Goal: Task Accomplishment & Management: Manage account settings

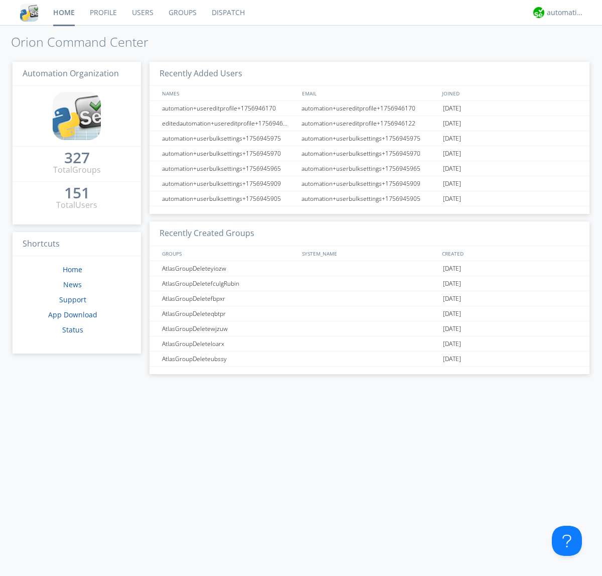
click at [142, 13] on link "Users" at bounding box center [142, 12] width 37 height 25
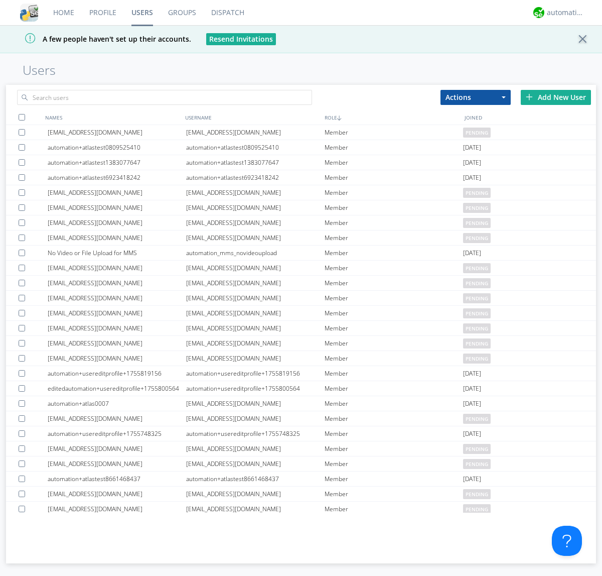
click at [556, 97] on div "Add New User" at bounding box center [556, 97] width 70 height 15
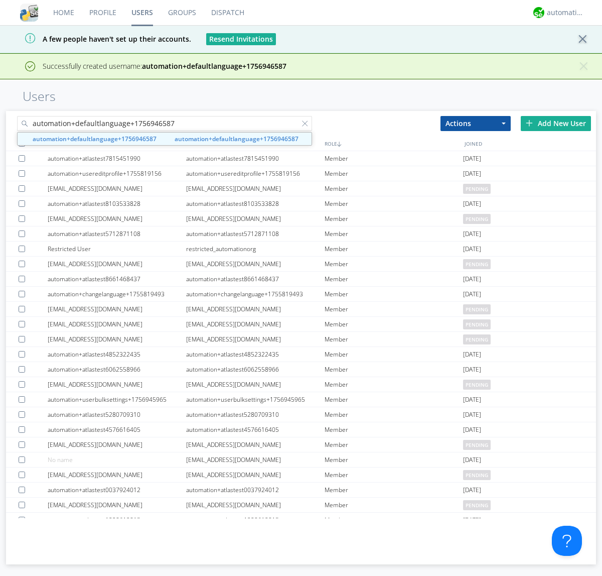
type input "automation+defaultlanguage+1756946587"
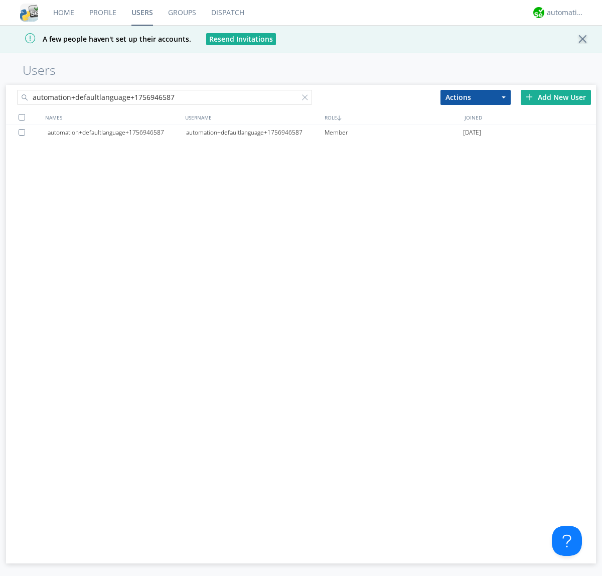
click at [255, 132] on div "automation+defaultlanguage+1756946587" at bounding box center [255, 132] width 139 height 15
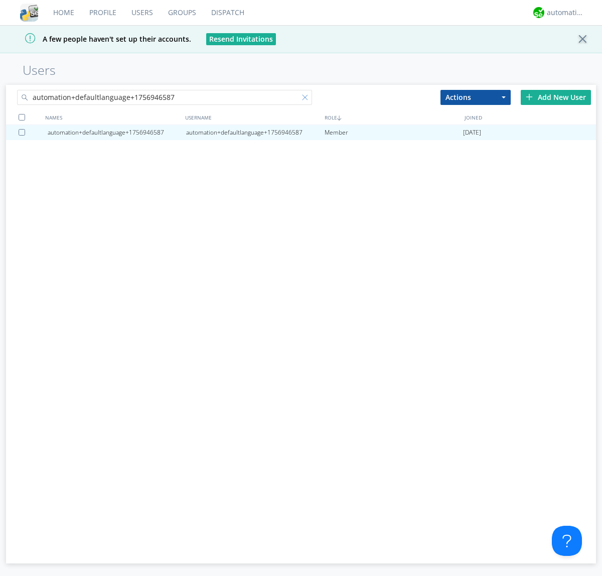
click at [302, 99] on div at bounding box center [307, 99] width 10 height 10
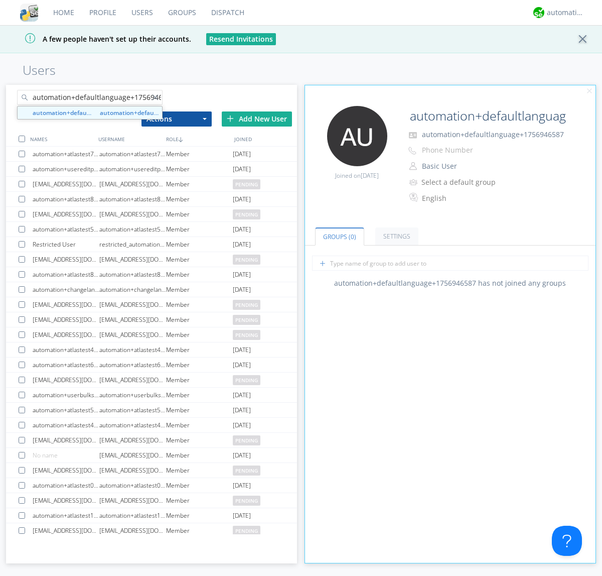
scroll to position [0, 11]
type input "automation+defaultlanguage+1756946587"
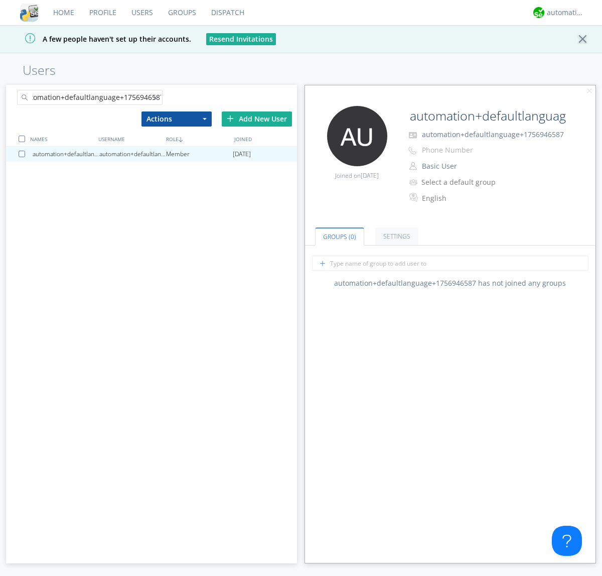
click at [24, 154] on div at bounding box center [24, 154] width 10 height 7
click at [176, 118] on button "Actions" at bounding box center [177, 118] width 70 height 15
click at [0, 0] on link "Delete User" at bounding box center [0, 0] width 0 height 0
